Goal: Information Seeking & Learning: Check status

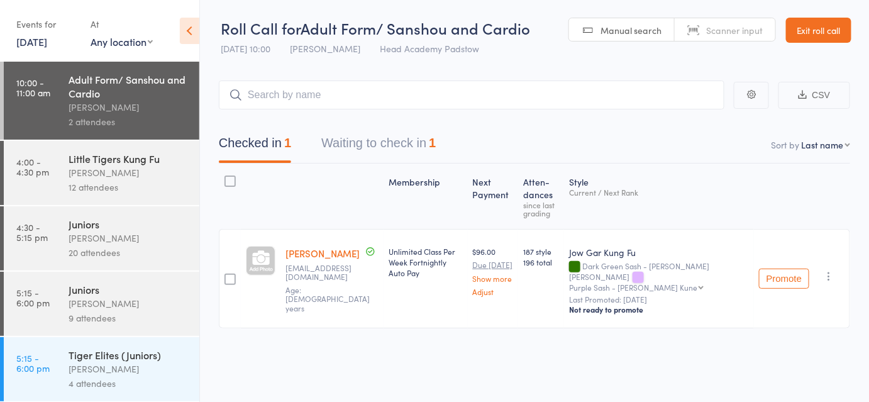
click at [503, 70] on main "CSV Checked in 1 Waiting to check in 1 Sort by Last name First name Last name B…" at bounding box center [534, 223] width 669 height 323
click at [819, 39] on link "Exit roll call" at bounding box center [818, 30] width 65 height 25
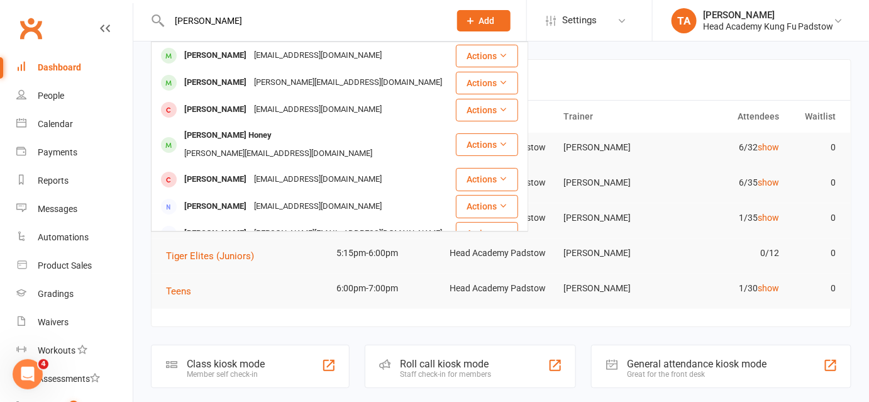
type input "[PERSON_NAME]"
click at [290, 80] on div "[PERSON_NAME][EMAIL_ADDRESS][DOMAIN_NAME]" at bounding box center [348, 83] width 196 height 18
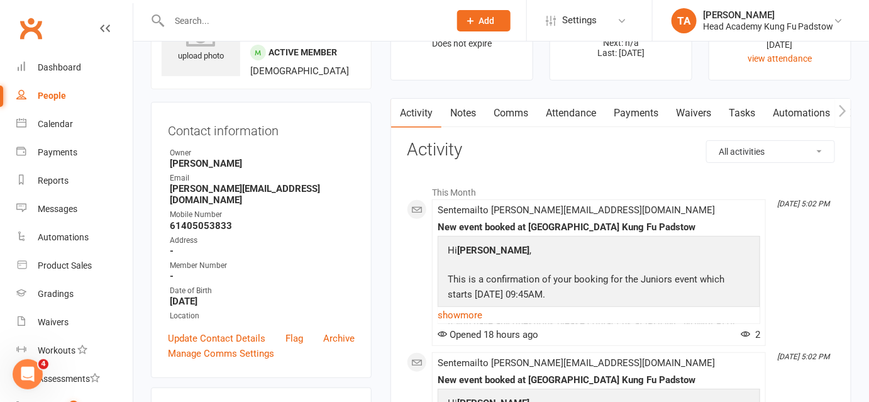
scroll to position [57, 0]
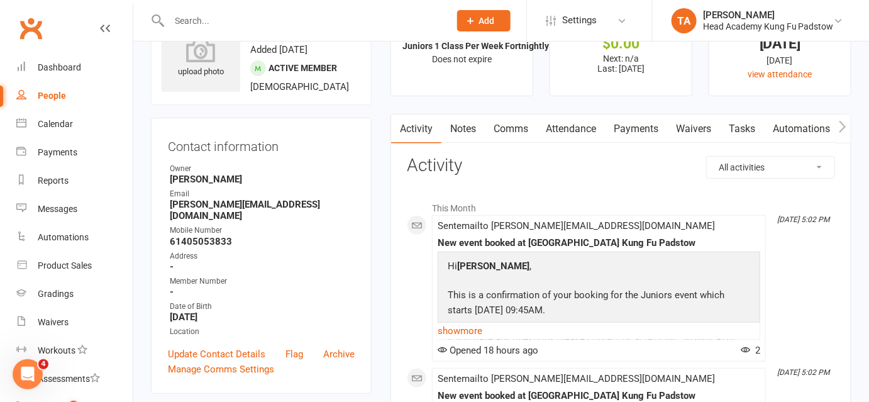
click at [498, 25] on button "Add" at bounding box center [483, 20] width 53 height 21
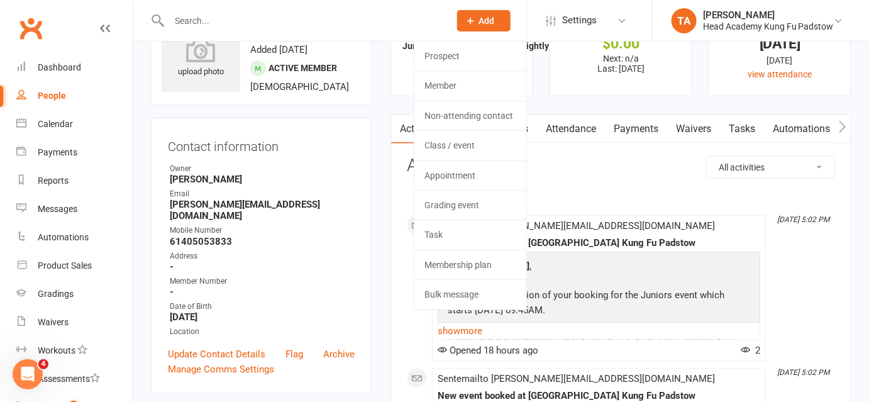
click at [469, 237] on link "Task" at bounding box center [471, 234] width 112 height 29
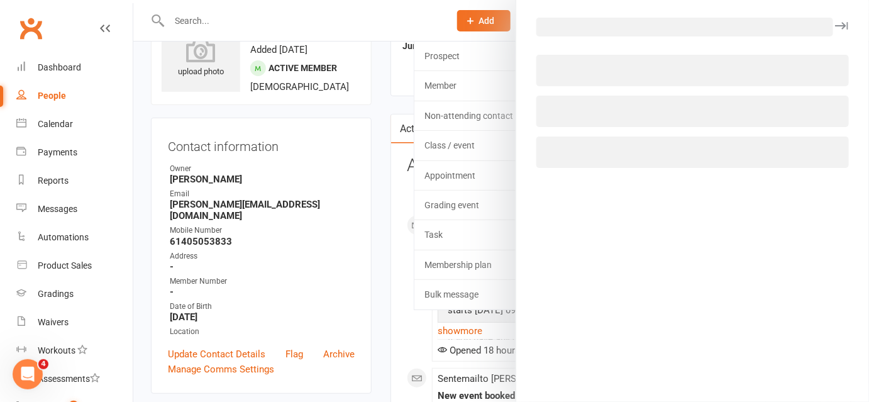
select select "42221"
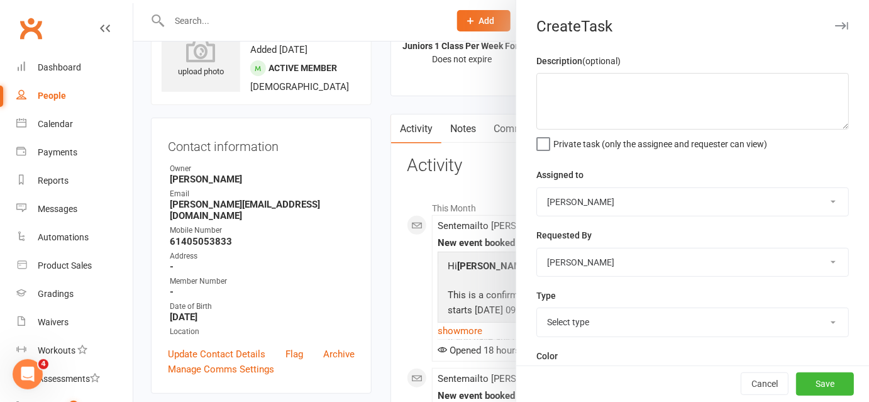
click at [427, 111] on div at bounding box center [501, 201] width 736 height 402
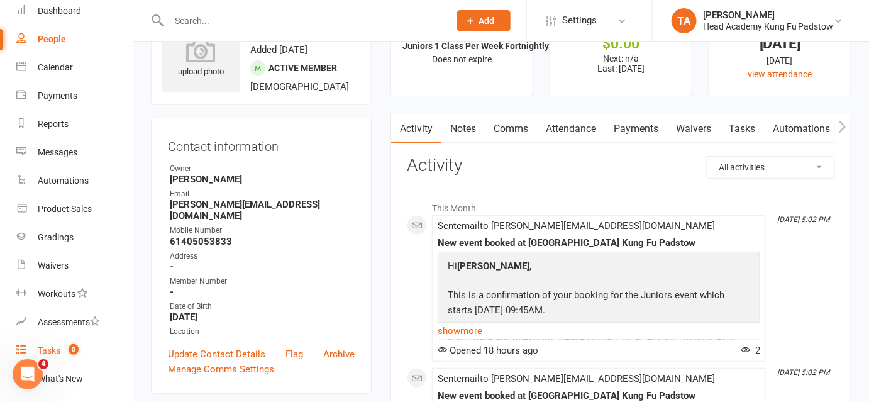
click at [79, 351] on link "Tasks 5" at bounding box center [74, 351] width 116 height 28
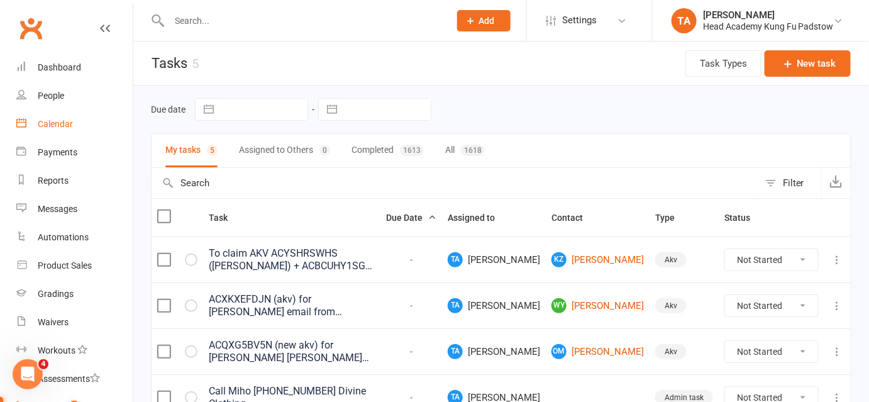
click at [67, 122] on div "Calendar" at bounding box center [55, 124] width 35 height 10
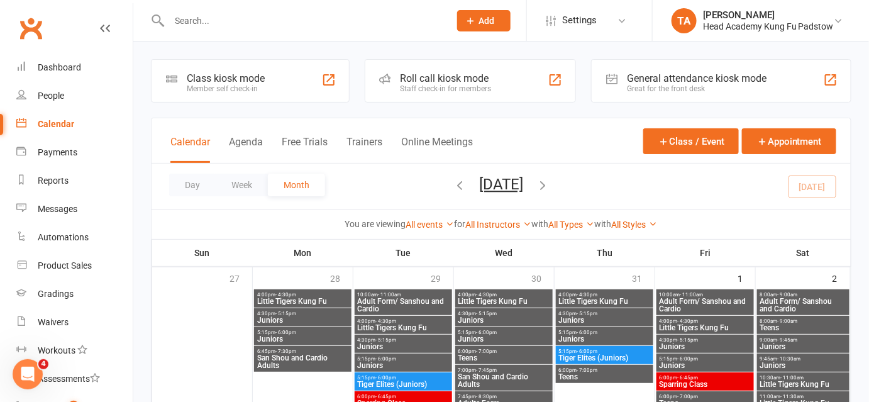
click at [262, 27] on input "text" at bounding box center [303, 21] width 276 height 18
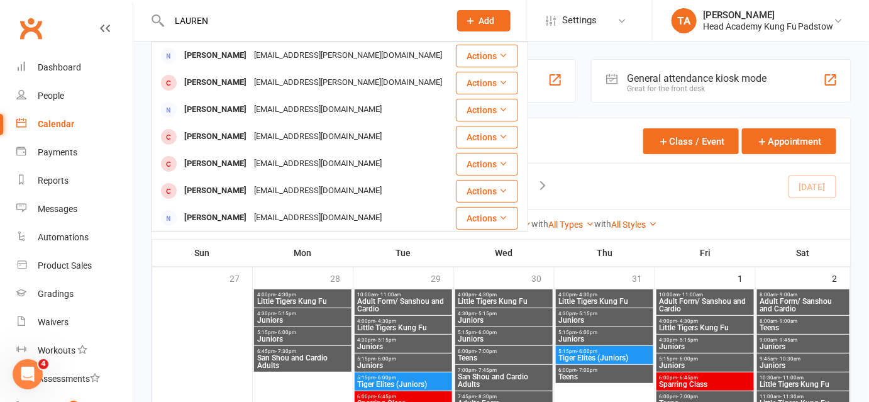
type input "LAUREN"
click at [300, 60] on div "[EMAIL_ADDRESS][PERSON_NAME][DOMAIN_NAME]" at bounding box center [348, 56] width 196 height 18
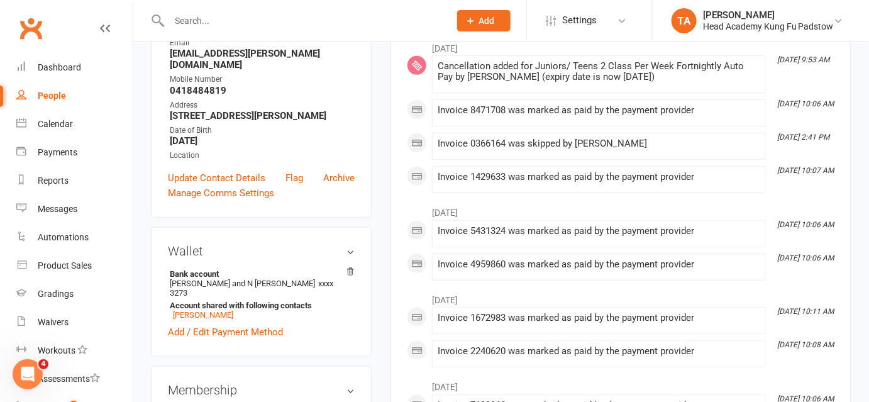
scroll to position [286, 0]
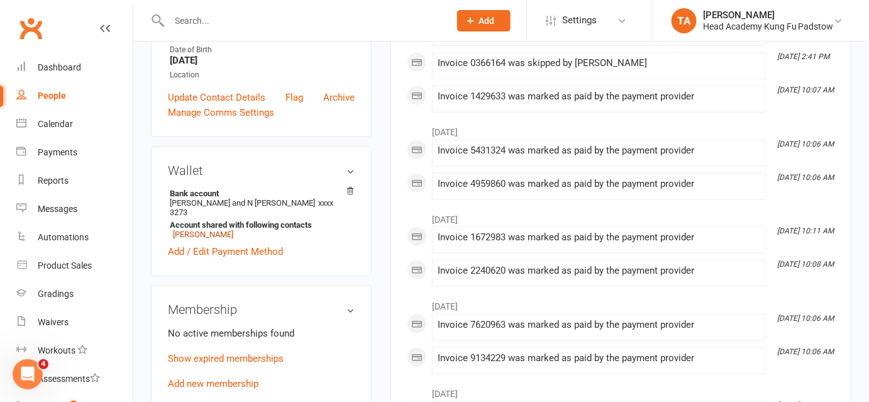
click at [201, 230] on link "[PERSON_NAME]" at bounding box center [203, 234] width 60 height 9
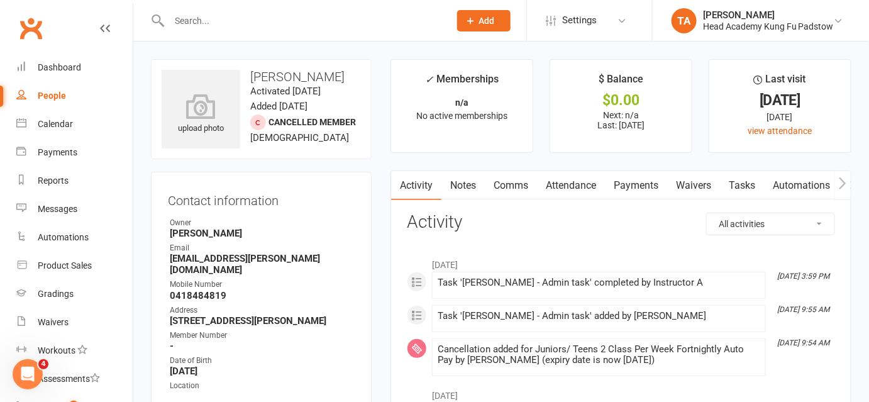
scroll to position [57, 0]
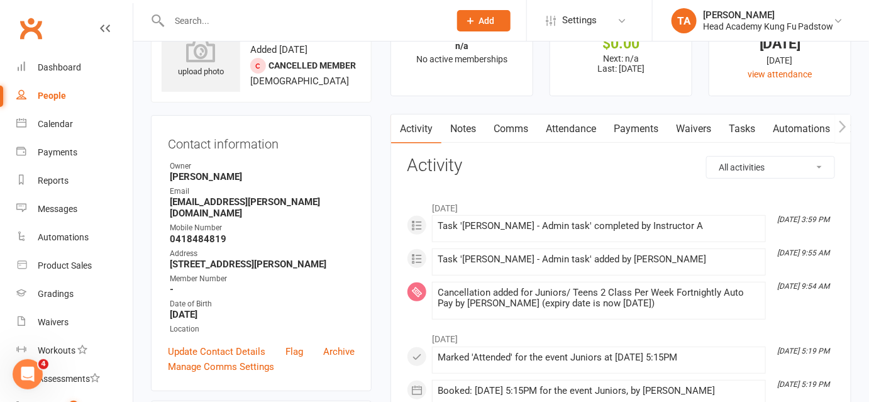
click at [213, 14] on input "text" at bounding box center [303, 21] width 276 height 18
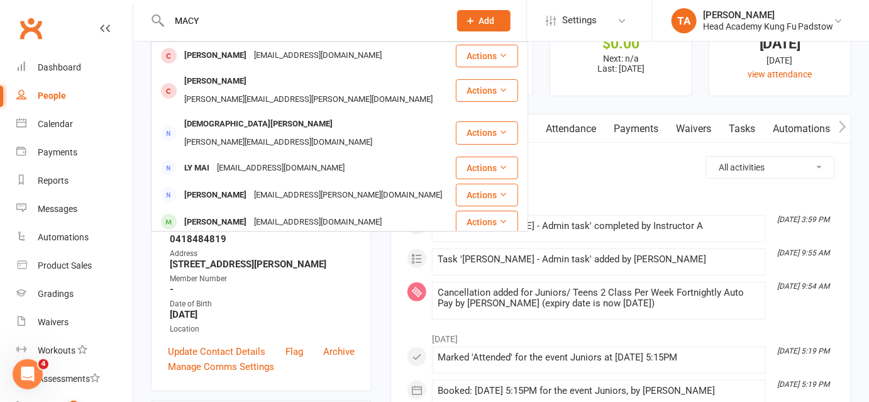
type input "MACY"
click at [267, 54] on div "[EMAIL_ADDRESS][DOMAIN_NAME]" at bounding box center [317, 56] width 135 height 18
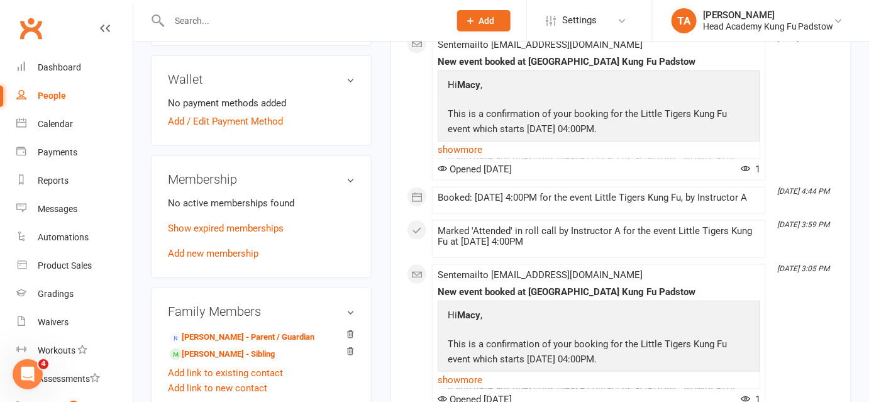
scroll to position [400, 0]
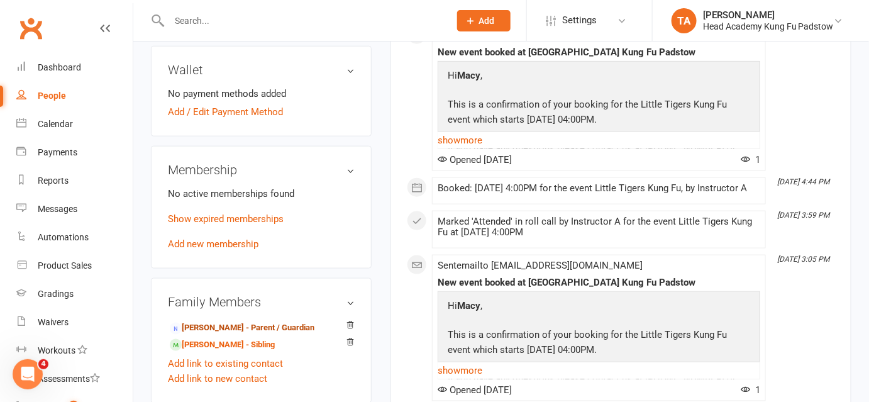
click at [274, 328] on link "[PERSON_NAME] - Parent / Guardian" at bounding box center [242, 327] width 145 height 13
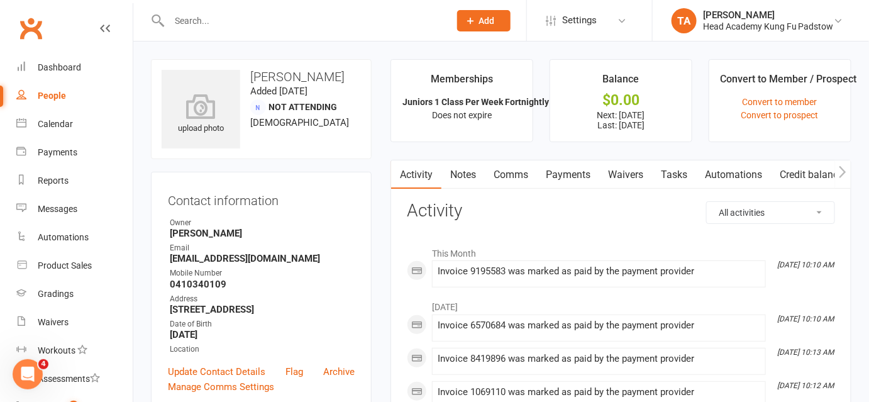
click at [565, 177] on link "Payments" at bounding box center [568, 174] width 62 height 29
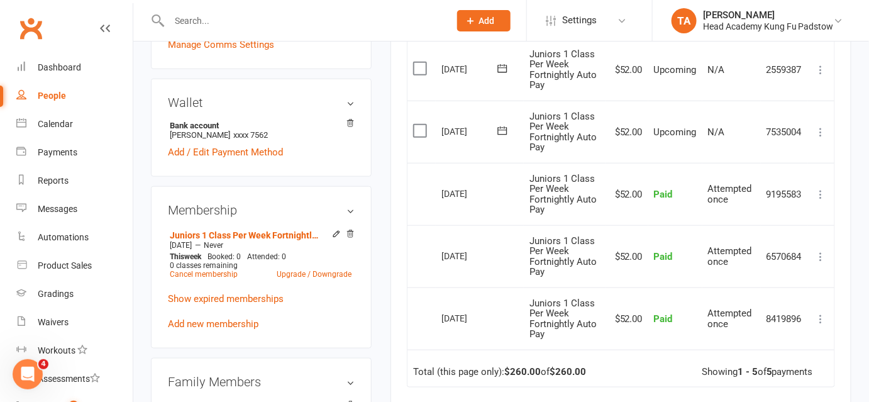
scroll to position [343, 0]
click at [406, 153] on div "Activity Notes Comms Payments Waivers Tasks Automations Credit balance Payments…" at bounding box center [621, 193] width 461 height 752
click at [230, 18] on input "text" at bounding box center [303, 21] width 276 height 18
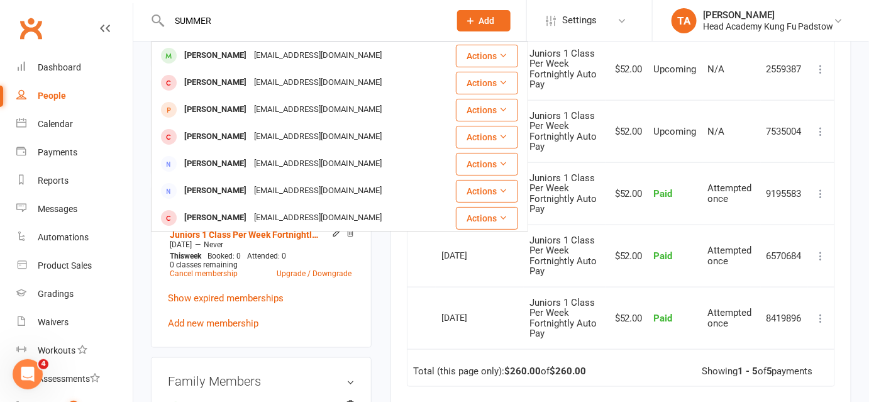
type input "SUMMER"
click at [253, 55] on div "[EMAIL_ADDRESS][DOMAIN_NAME]" at bounding box center [317, 56] width 135 height 18
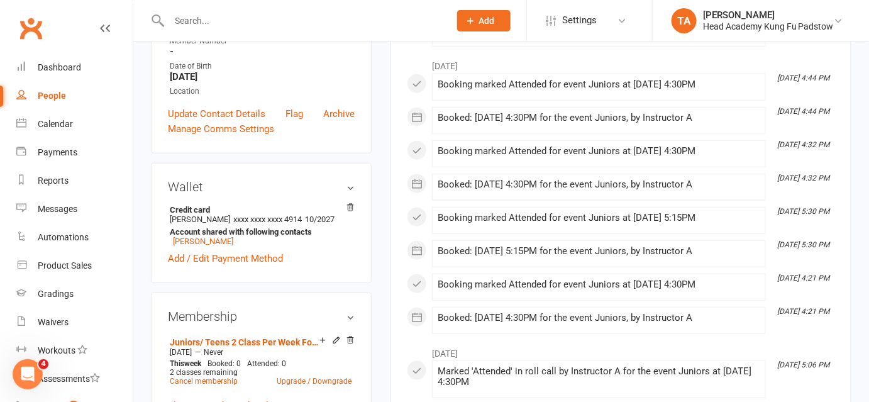
scroll to position [343, 0]
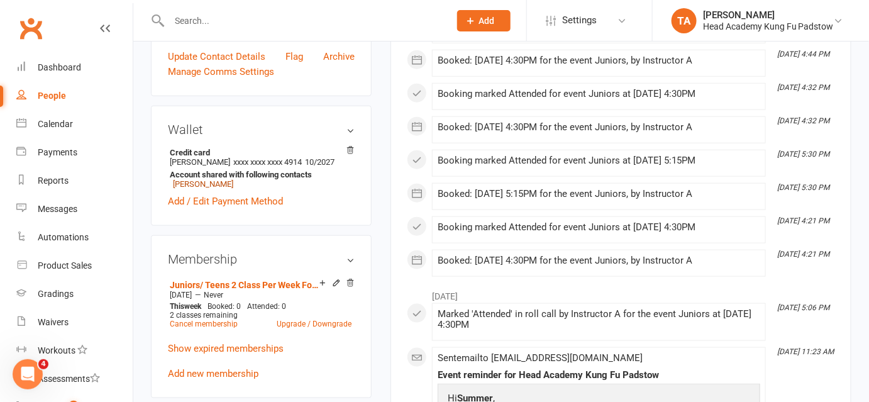
click at [211, 183] on link "[PERSON_NAME]" at bounding box center [203, 183] width 60 height 9
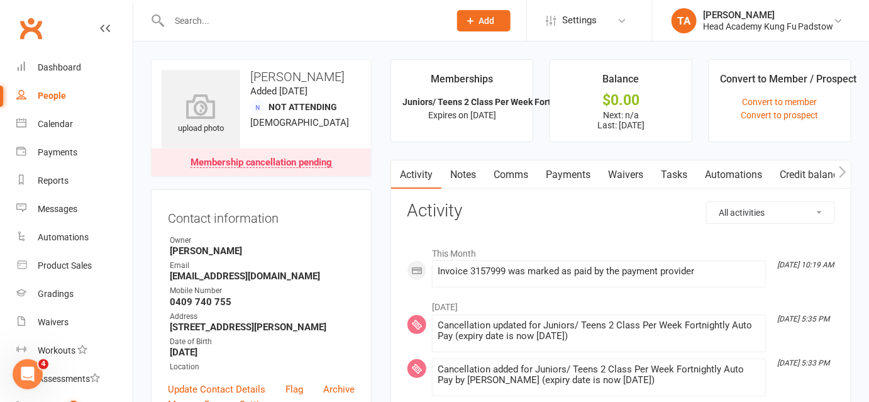
click at [316, 22] on input "text" at bounding box center [303, 21] width 276 height 18
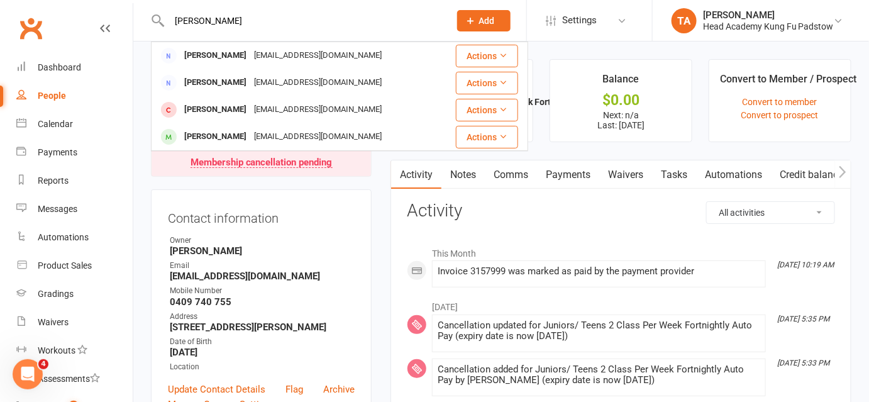
type input "[PERSON_NAME]"
click at [328, 53] on div "[EMAIL_ADDRESS][DOMAIN_NAME]" at bounding box center [317, 56] width 135 height 18
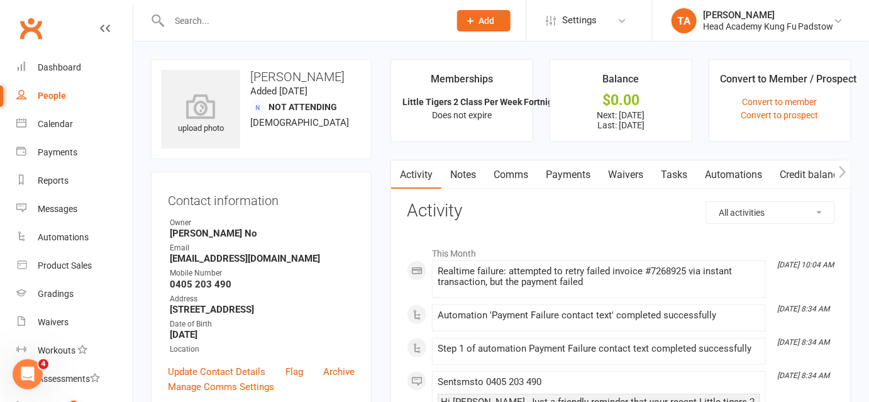
click at [564, 176] on link "Payments" at bounding box center [568, 174] width 62 height 29
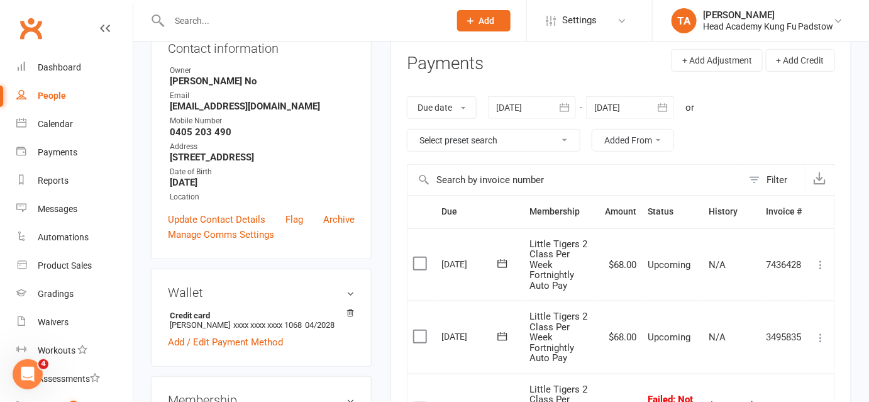
scroll to position [114, 0]
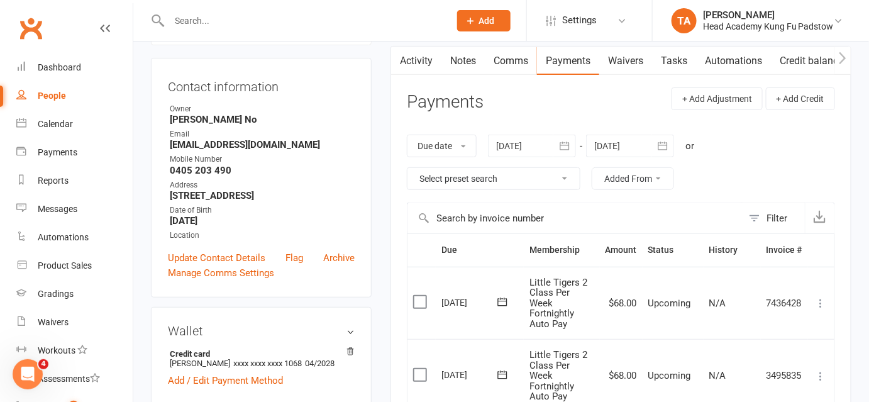
click at [542, 142] on div at bounding box center [532, 146] width 88 height 23
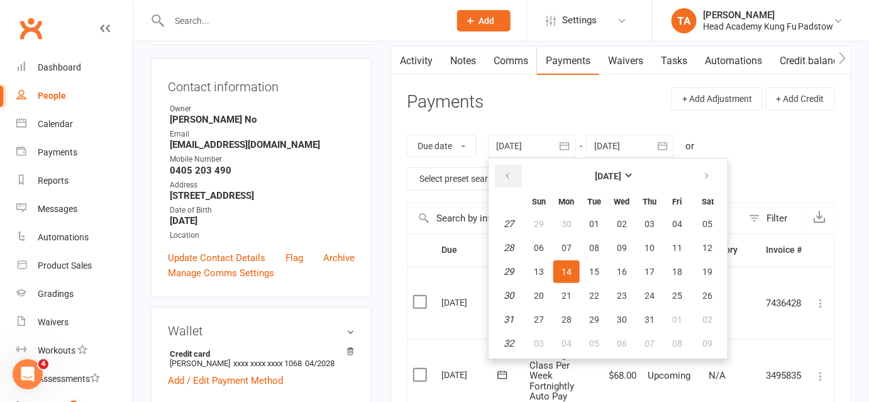
click at [513, 167] on button "button" at bounding box center [508, 176] width 27 height 23
click at [544, 213] on button "27" at bounding box center [539, 224] width 26 height 23
type input "[DATE]"
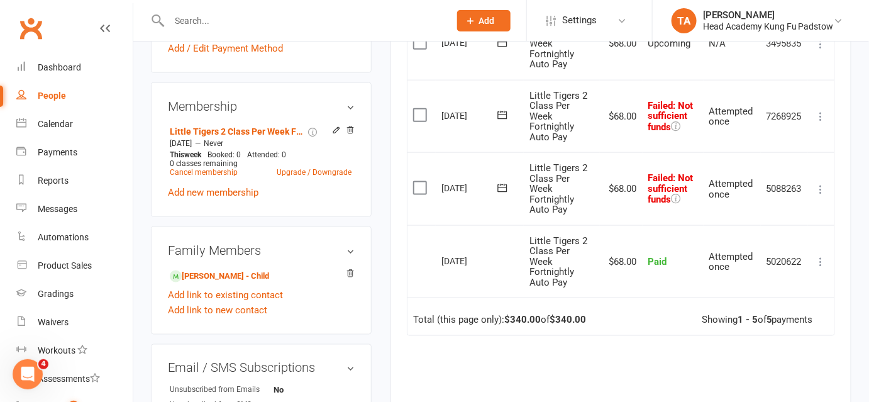
scroll to position [457, 0]
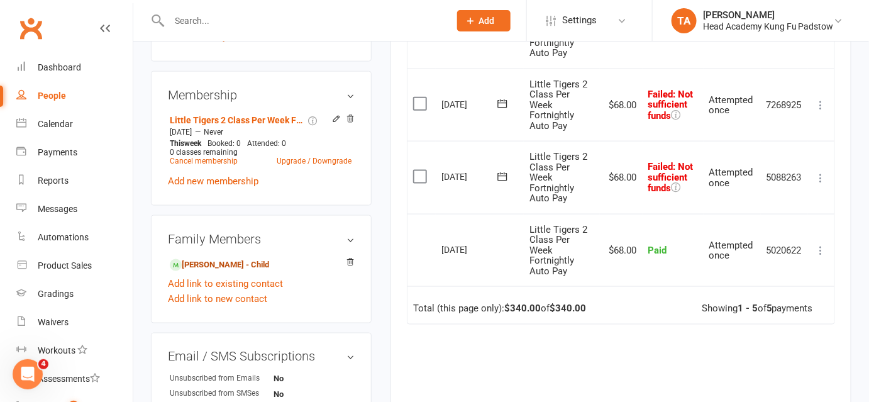
click at [237, 272] on link "[PERSON_NAME] - Child" at bounding box center [219, 265] width 99 height 13
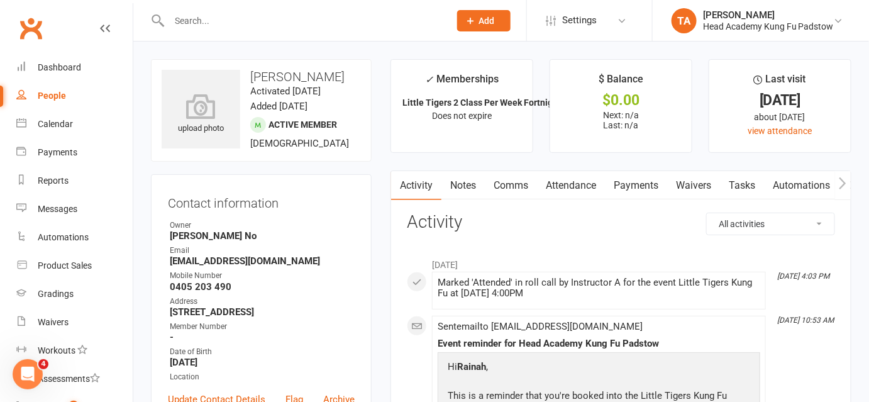
click at [570, 192] on link "Attendance" at bounding box center [571, 185] width 68 height 29
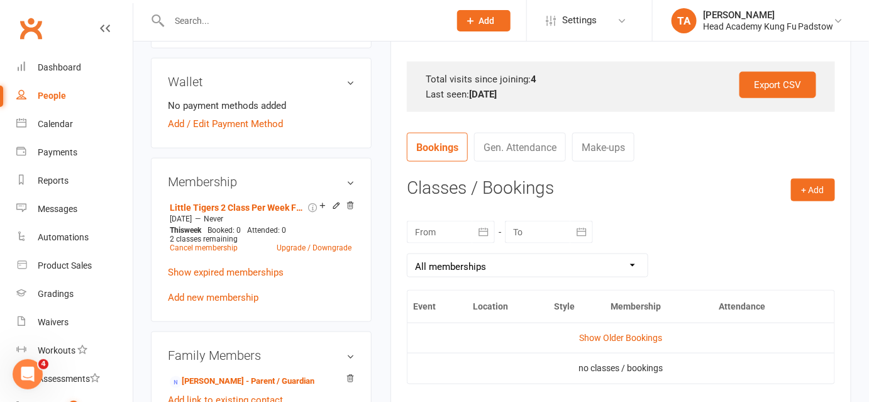
scroll to position [457, 0]
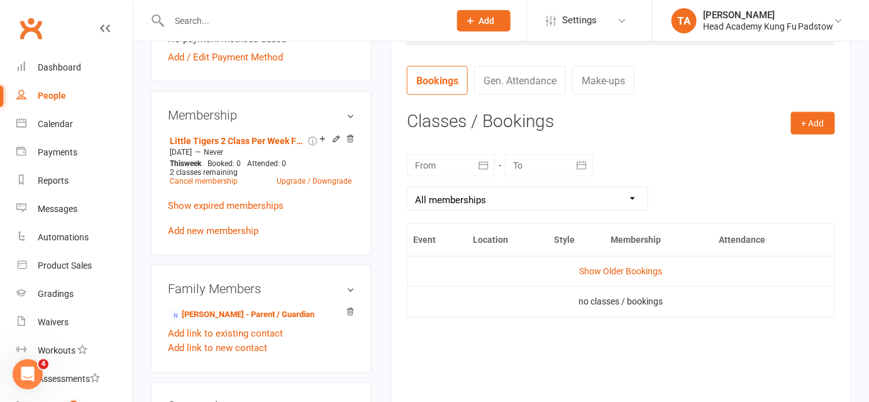
click at [607, 269] on link "Show Older Bookings" at bounding box center [621, 271] width 83 height 10
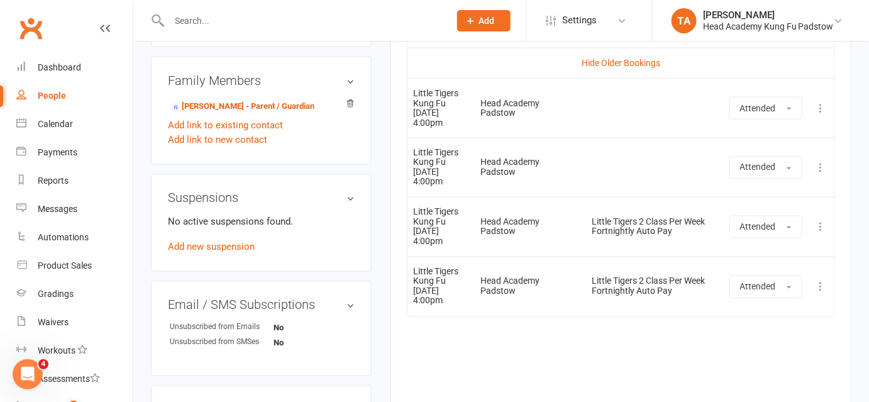
scroll to position [686, 0]
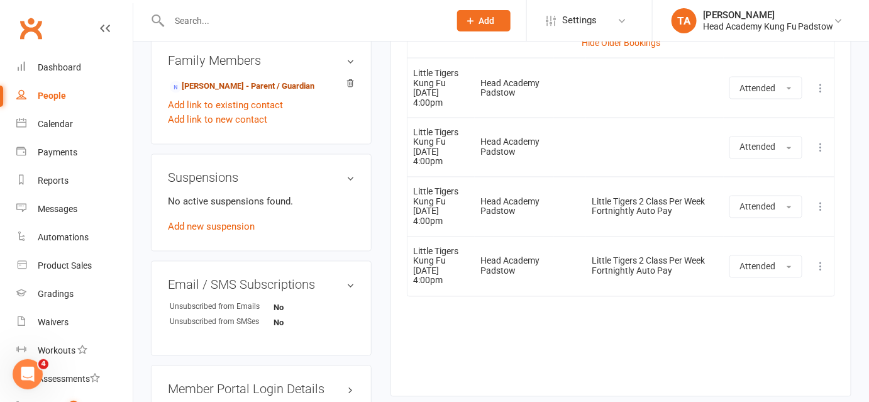
click at [301, 93] on link "[PERSON_NAME] - Parent / Guardian" at bounding box center [242, 86] width 145 height 13
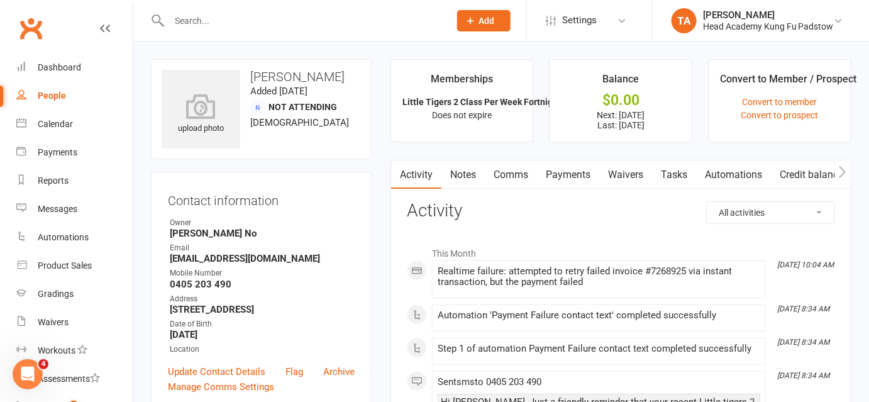
click at [559, 211] on h3 "Activity" at bounding box center [621, 211] width 428 height 20
click at [79, 64] on div "Dashboard" at bounding box center [59, 67] width 43 height 10
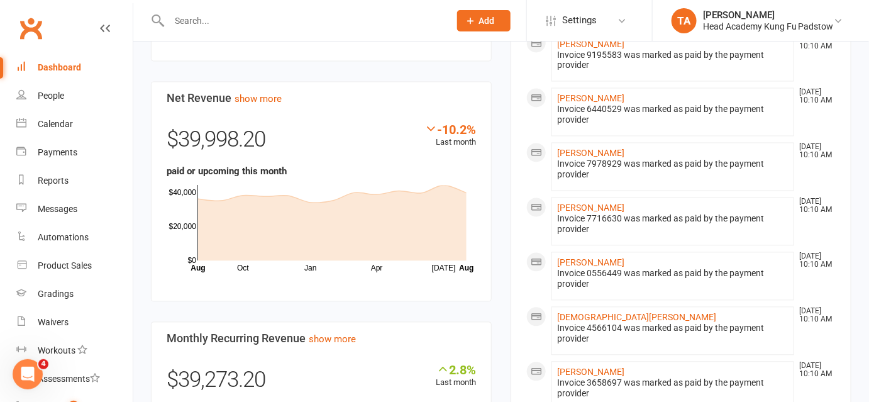
scroll to position [743, 0]
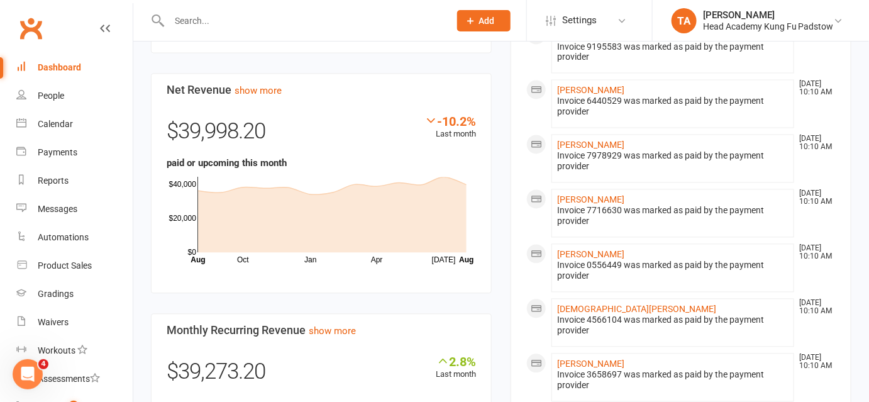
click at [189, 18] on input "text" at bounding box center [303, 21] width 276 height 18
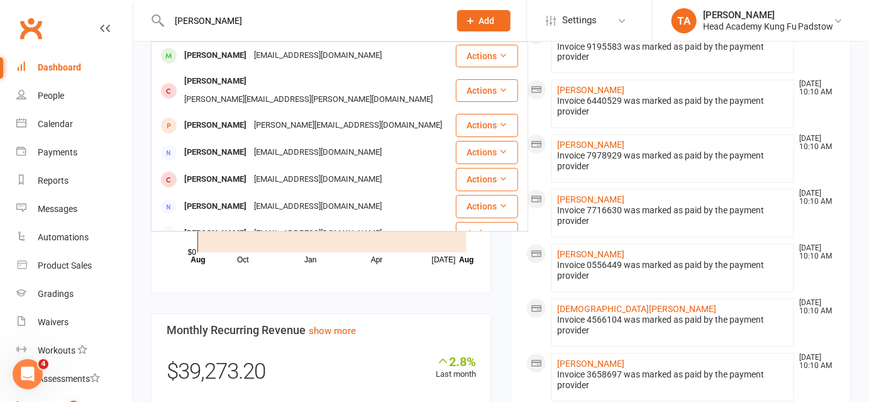
type input "[PERSON_NAME]"
click at [252, 55] on div "[EMAIL_ADDRESS][DOMAIN_NAME]" at bounding box center [317, 56] width 135 height 18
